Goal: Entertainment & Leisure: Consume media (video, audio)

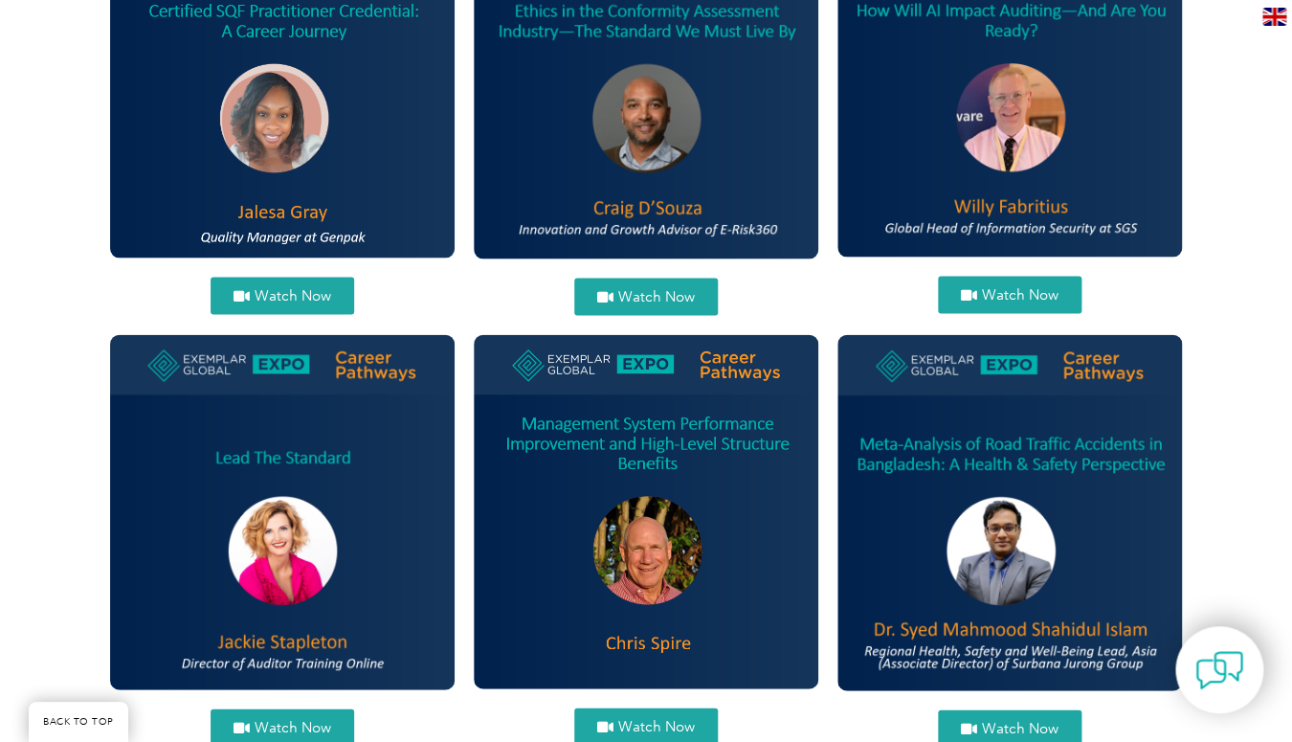
scroll to position [1284, 0]
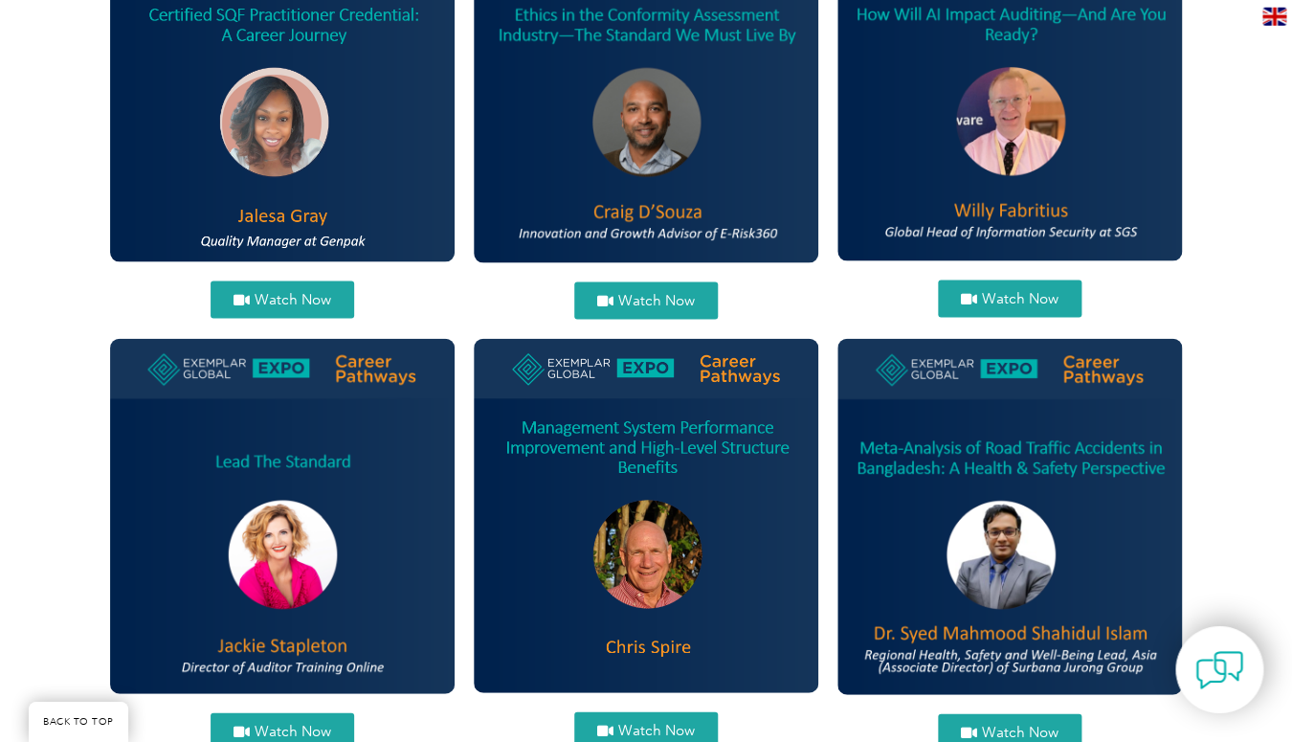
click at [290, 722] on link "Watch Now" at bounding box center [283, 731] width 144 height 37
click at [974, 539] on img at bounding box center [1009, 517] width 345 height 356
click at [980, 727] on span "Watch Now" at bounding box center [1010, 732] width 98 height 14
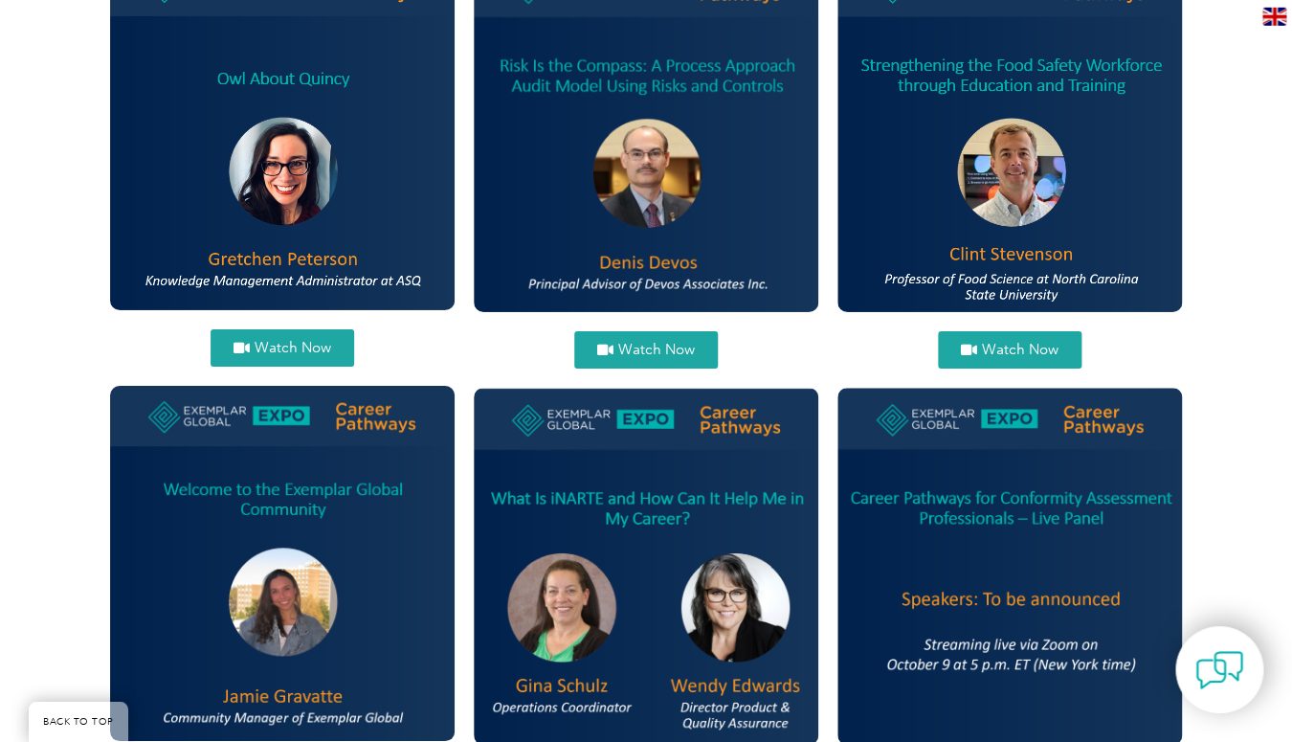
scroll to position [2111, 0]
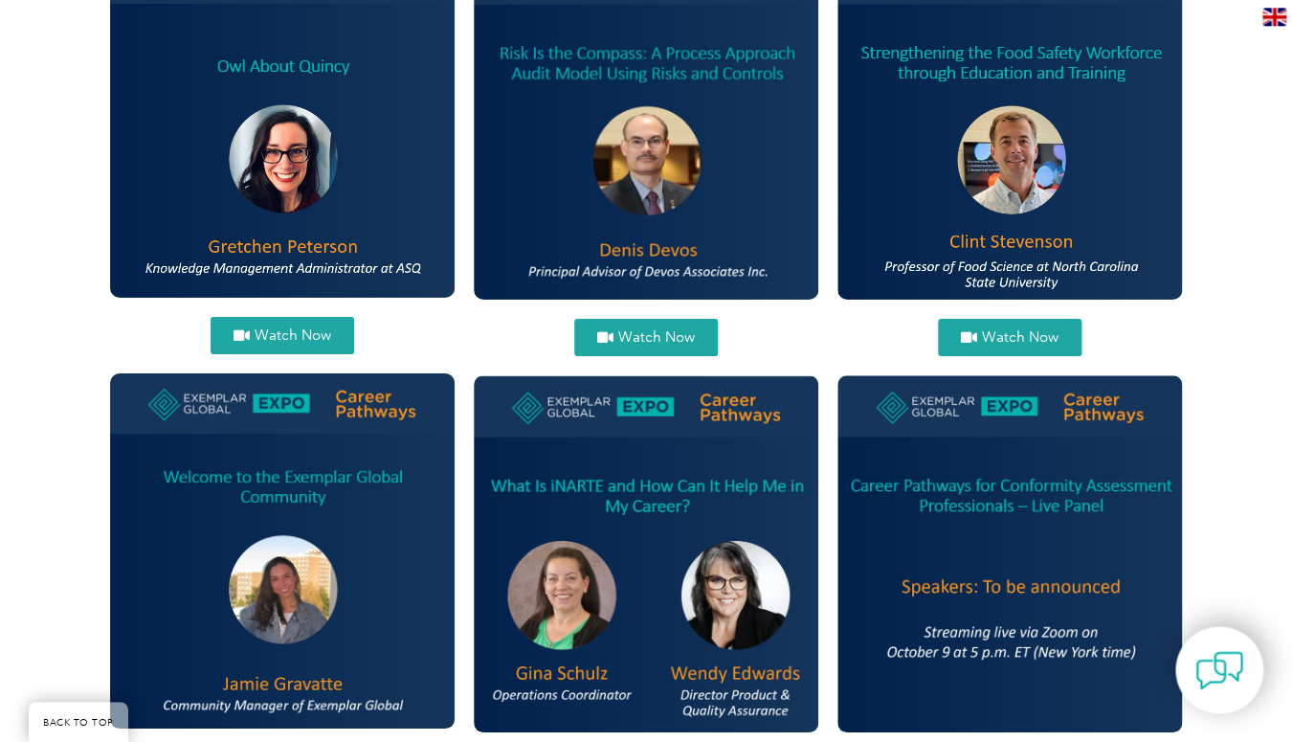
click at [662, 344] on span "Watch Now" at bounding box center [656, 337] width 77 height 14
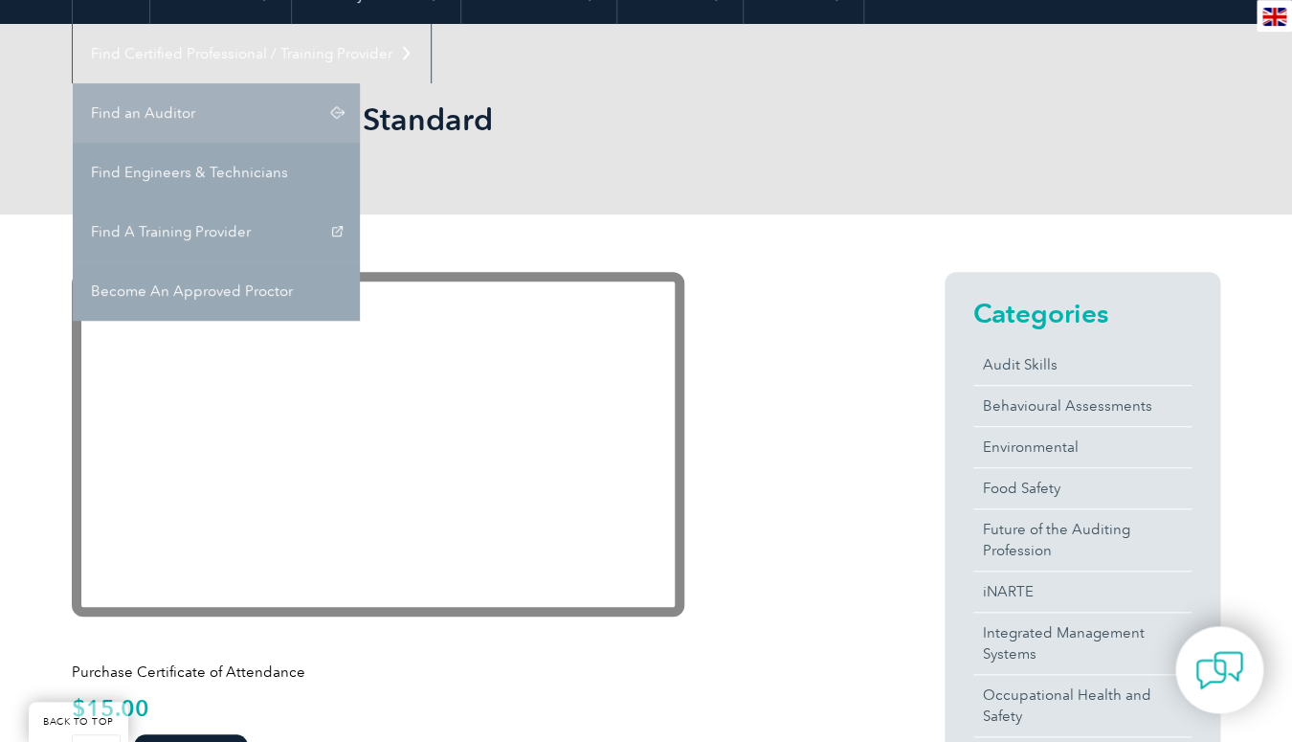
scroll to position [276, 0]
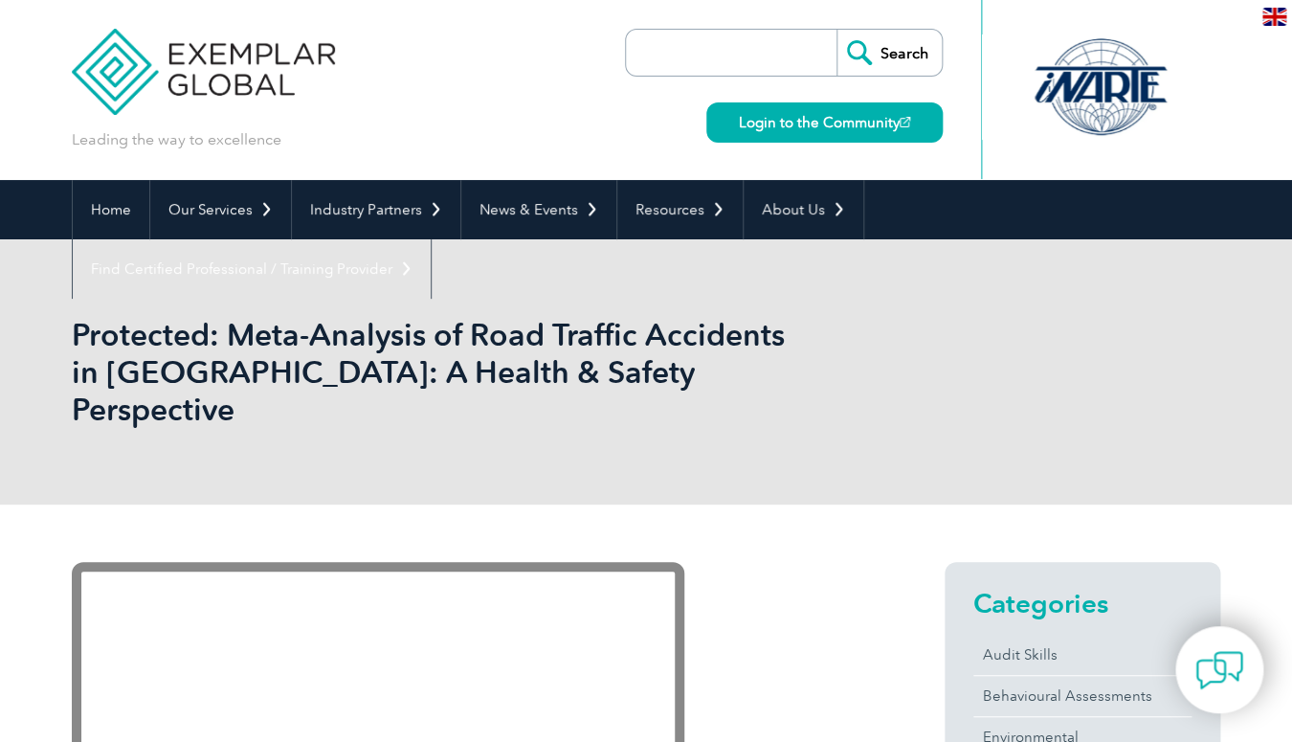
click at [729, 456] on div "Protected: Meta-Analysis of Road Traffic Accidents in [GEOGRAPHIC_DATA]: A Heal…" at bounding box center [646, 371] width 1148 height 265
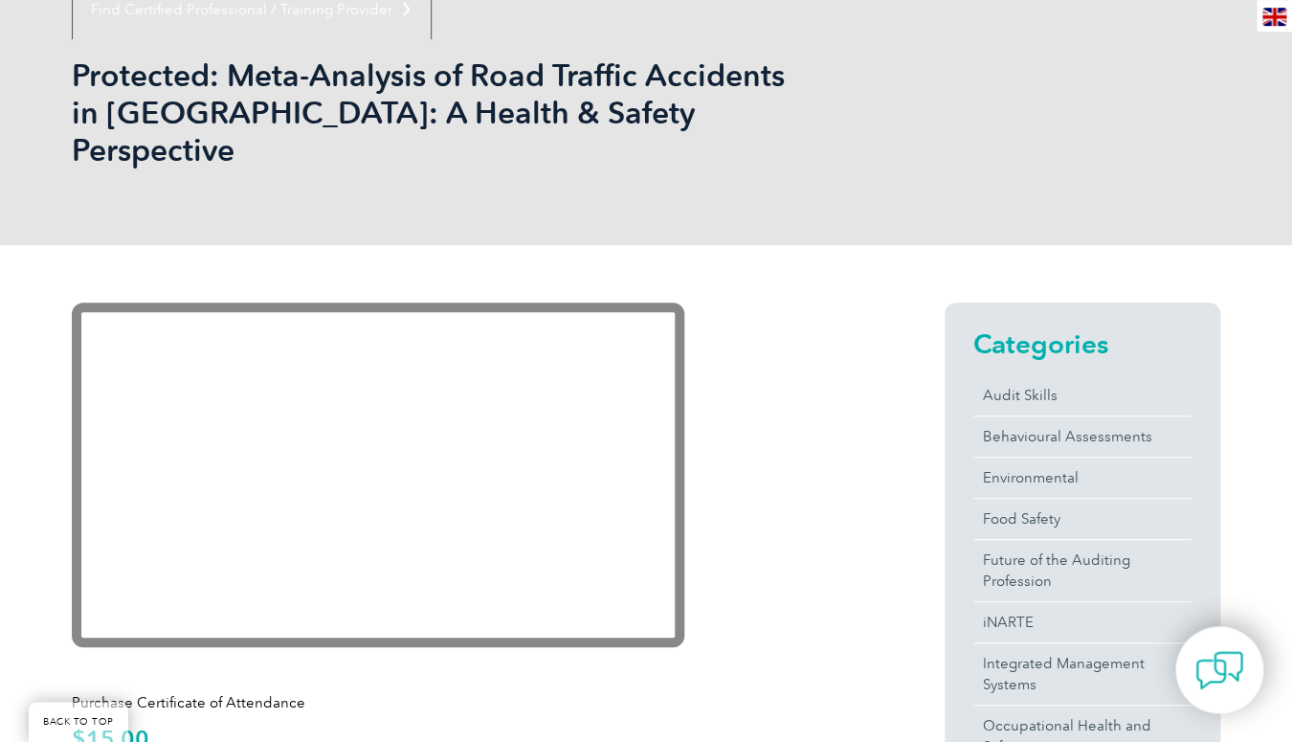
scroll to position [276, 0]
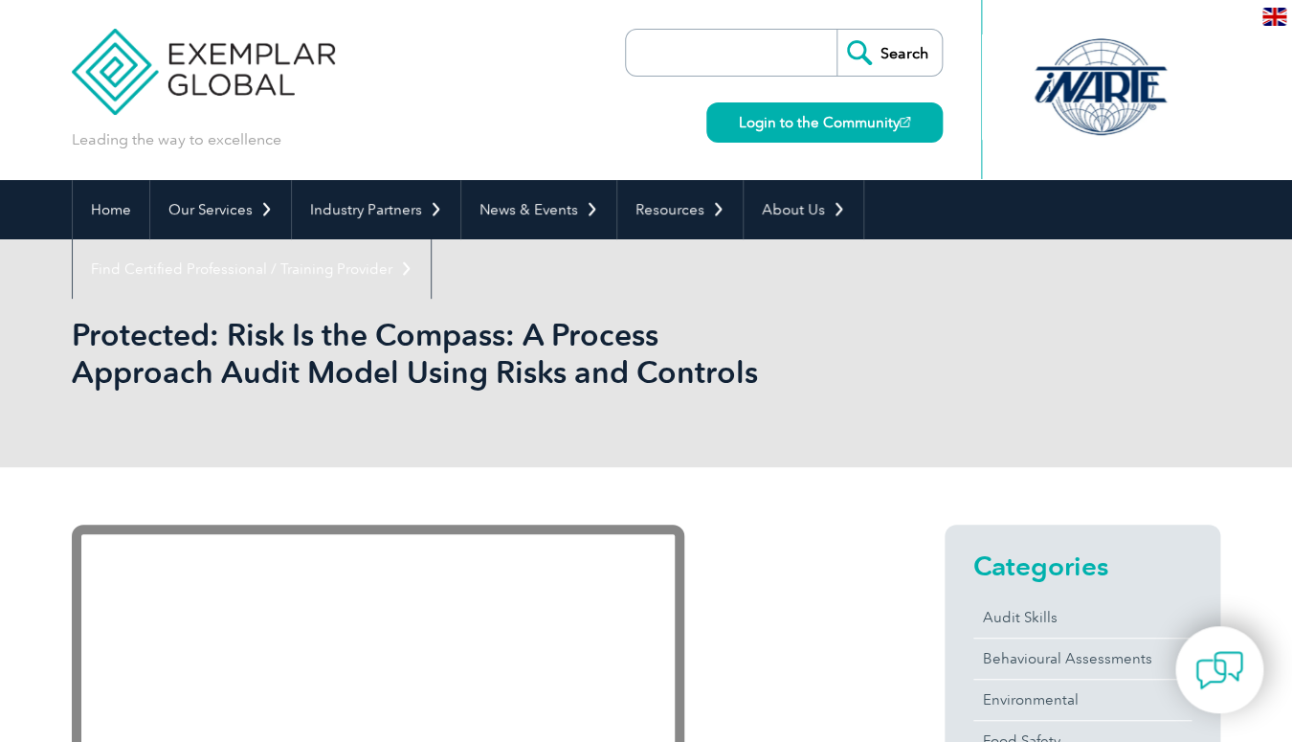
click at [724, 460] on div "Protected: Risk Is the Compass: A Process Approach Audit Model Using Risks and …" at bounding box center [646, 353] width 1148 height 228
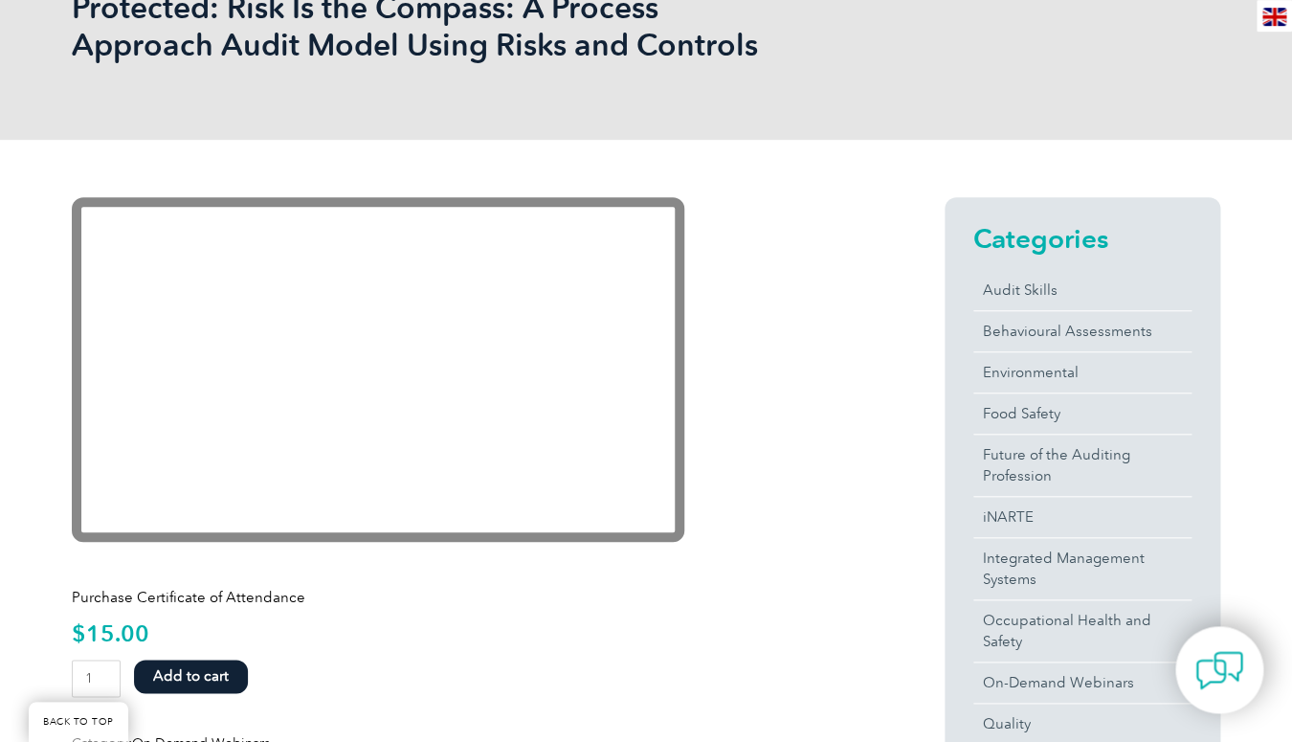
scroll to position [367, 0]
